Goal: Information Seeking & Learning: Learn about a topic

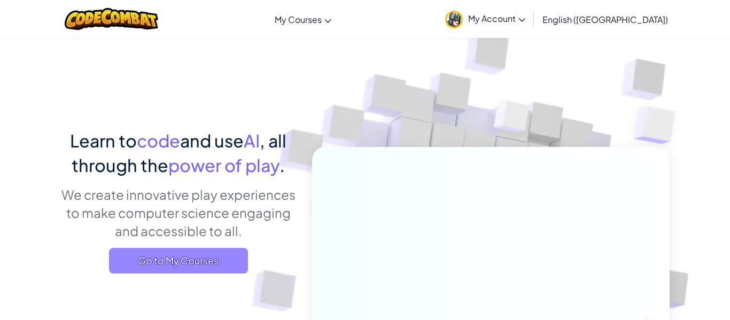
click at [212, 259] on span "Go to My Courses" at bounding box center [178, 261] width 139 height 26
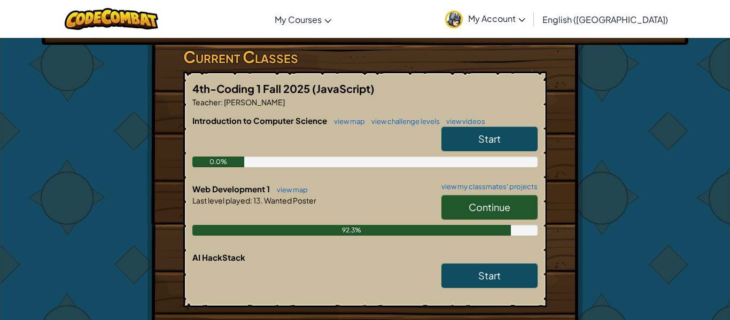
scroll to position [176, 0]
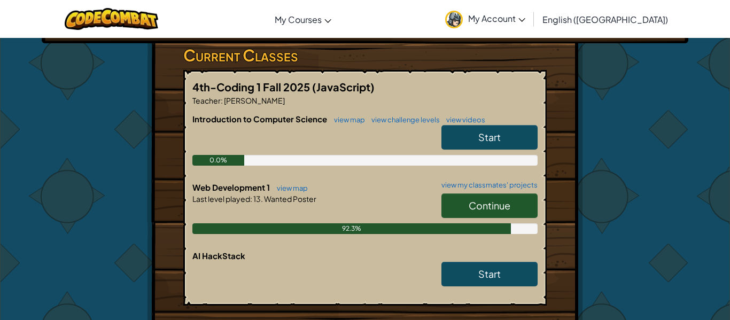
click at [496, 201] on span "Continue" at bounding box center [490, 205] width 42 height 12
